Goal: Transaction & Acquisition: Download file/media

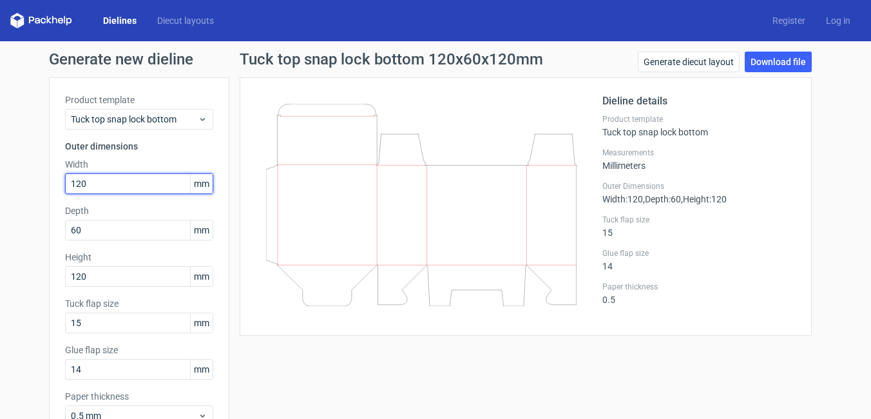
drag, startPoint x: 26, startPoint y: 179, endPoint x: -3, endPoint y: 179, distance: 28.4
click at [0, 179] on html "Dielines Diecut layouts Register Log in Generate new dieline Product template T…" at bounding box center [435, 209] width 871 height 419
type input "90"
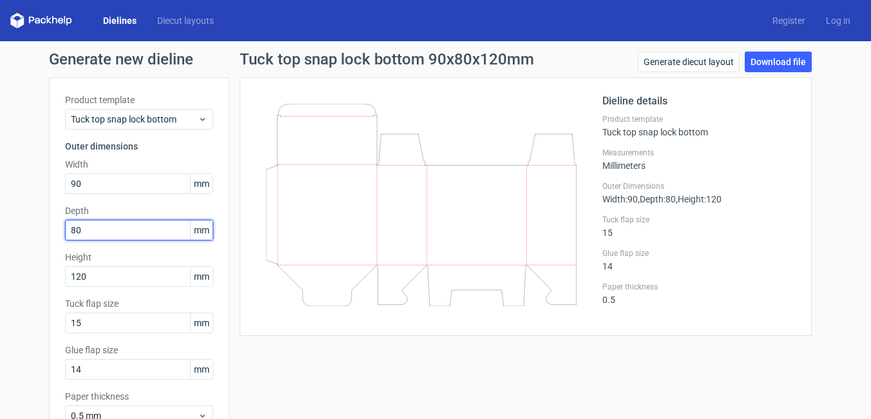
type input "80"
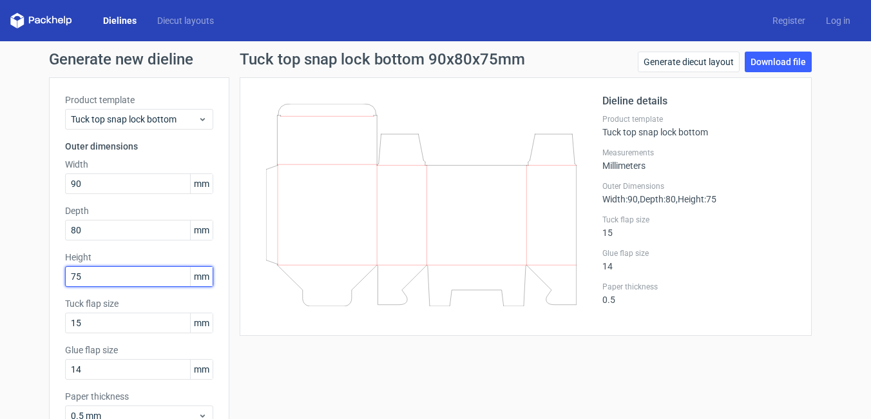
type input "75"
click at [113, 18] on link "Dielines" at bounding box center [120, 20] width 54 height 13
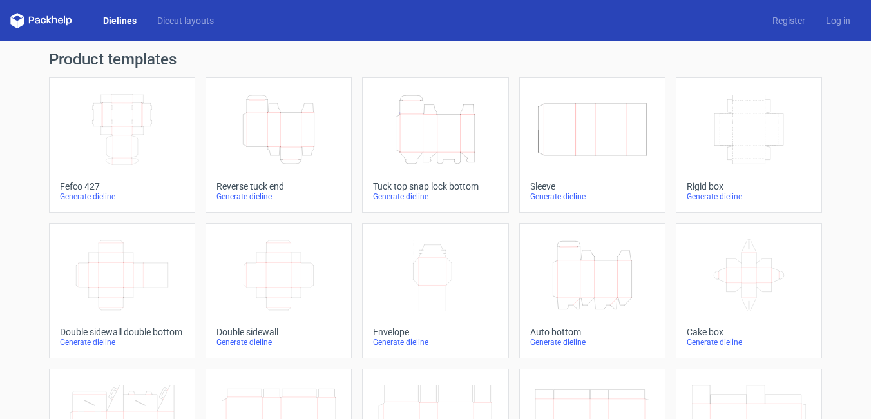
click at [417, 126] on icon "Height Depth Width" at bounding box center [435, 129] width 114 height 72
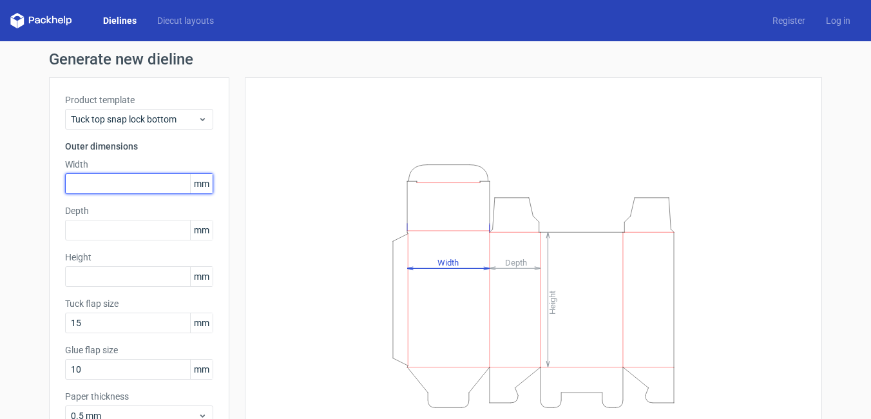
drag, startPoint x: 98, startPoint y: 177, endPoint x: 90, endPoint y: 176, distance: 7.8
click at [92, 177] on input "text" at bounding box center [139, 183] width 148 height 21
type input "90"
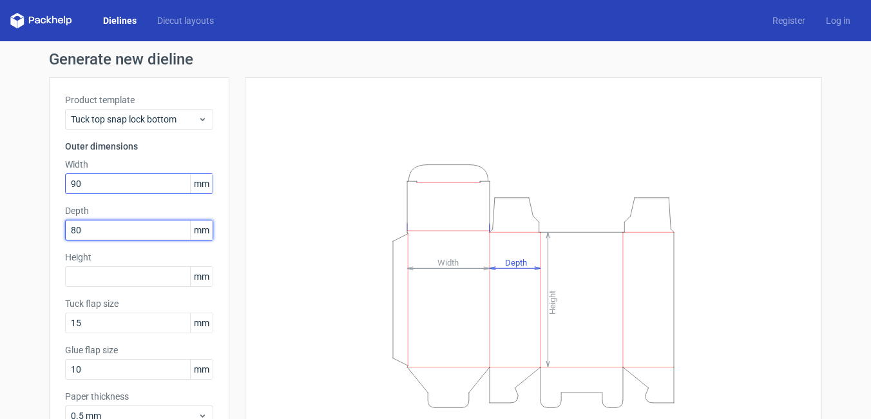
type input "80"
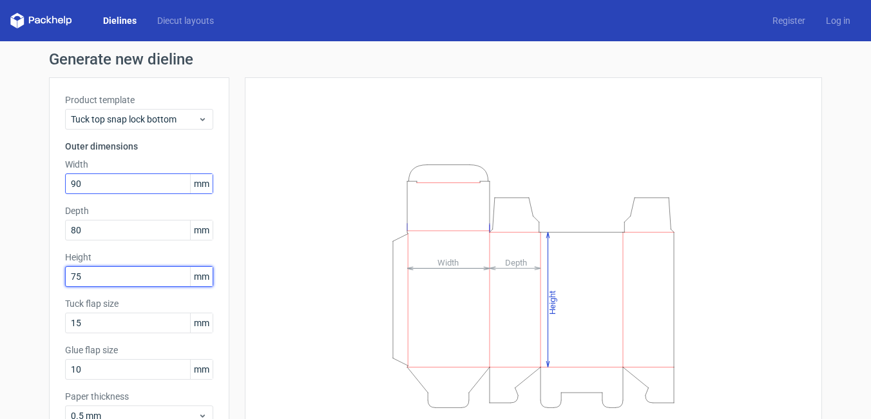
type input "75"
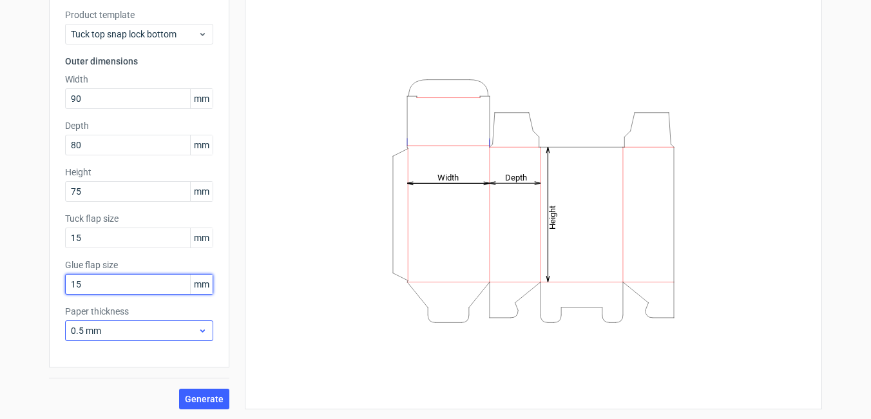
scroll to position [86, 0]
type input "15"
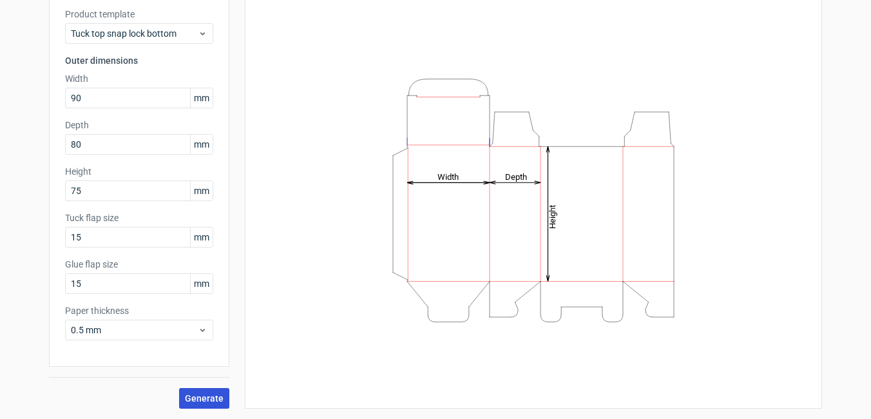
click at [210, 389] on button "Generate" at bounding box center [204, 398] width 50 height 21
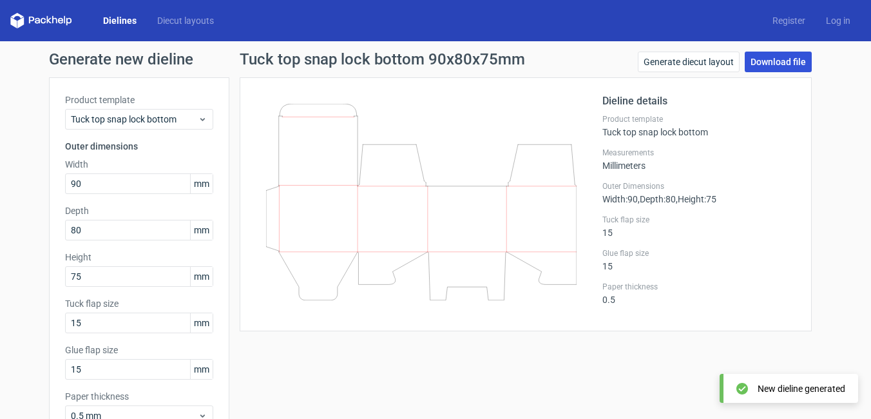
click at [760, 60] on link "Download file" at bounding box center [778, 62] width 67 height 21
click at [503, 367] on div "Tuck top snap lock bottom 90x80x75mm Generate diecut layout Download file Dieli…" at bounding box center [525, 273] width 593 height 443
